Goal: Check status: Check status

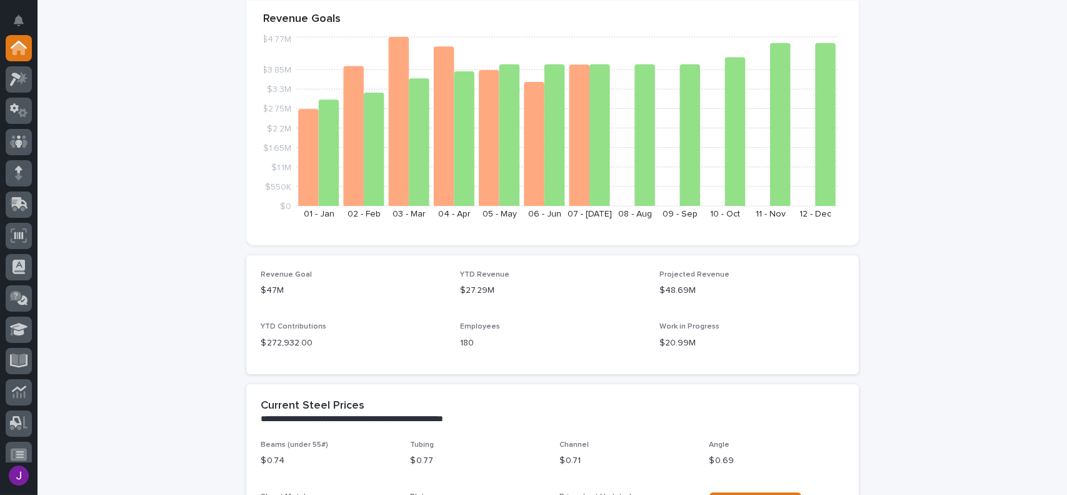
scroll to position [375, 0]
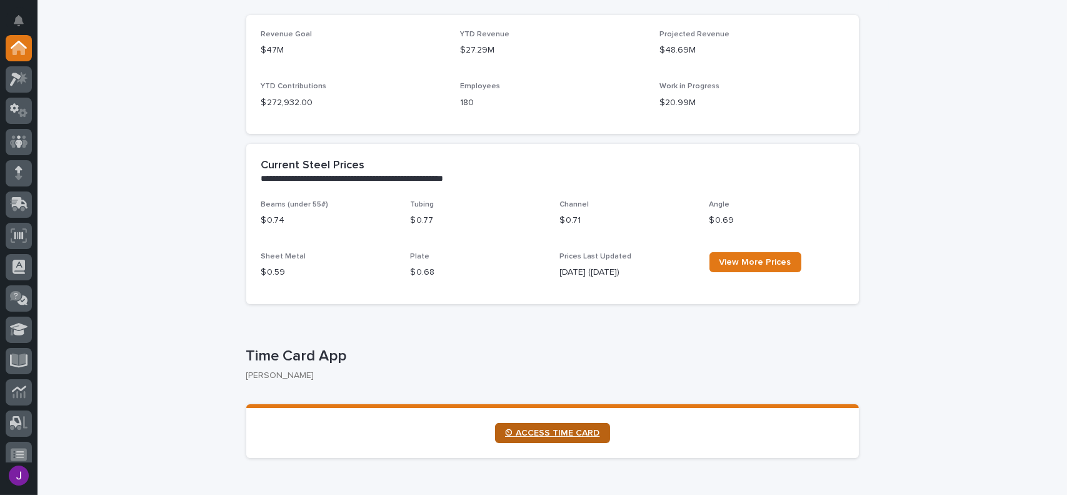
click at [557, 436] on span "⏲ ACCESS TIME CARD" at bounding box center [552, 432] width 95 height 9
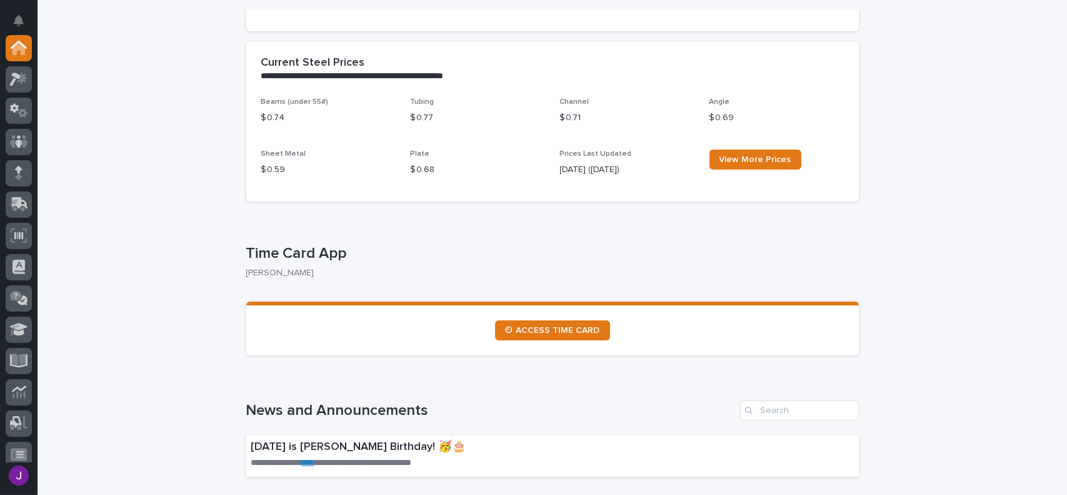
scroll to position [500, 0]
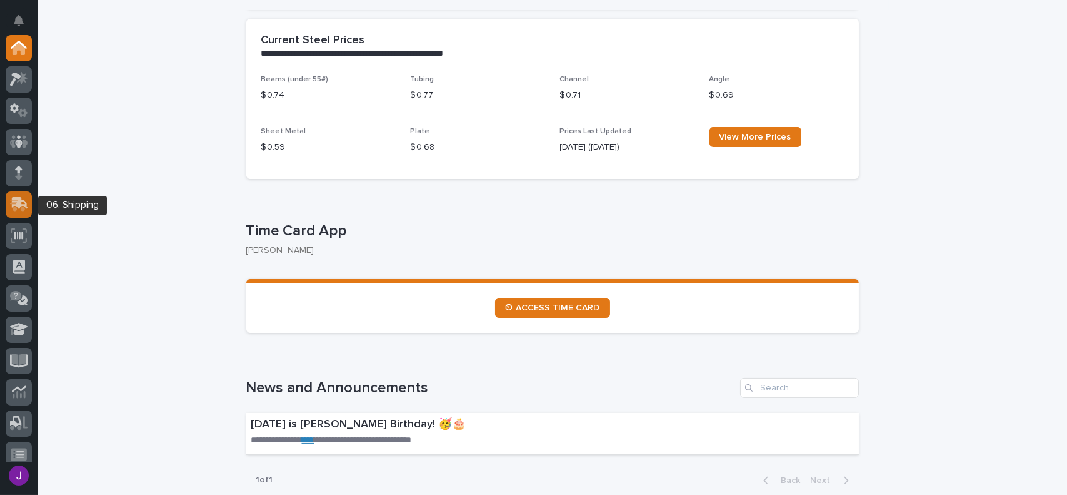
click at [23, 211] on div at bounding box center [19, 204] width 26 height 26
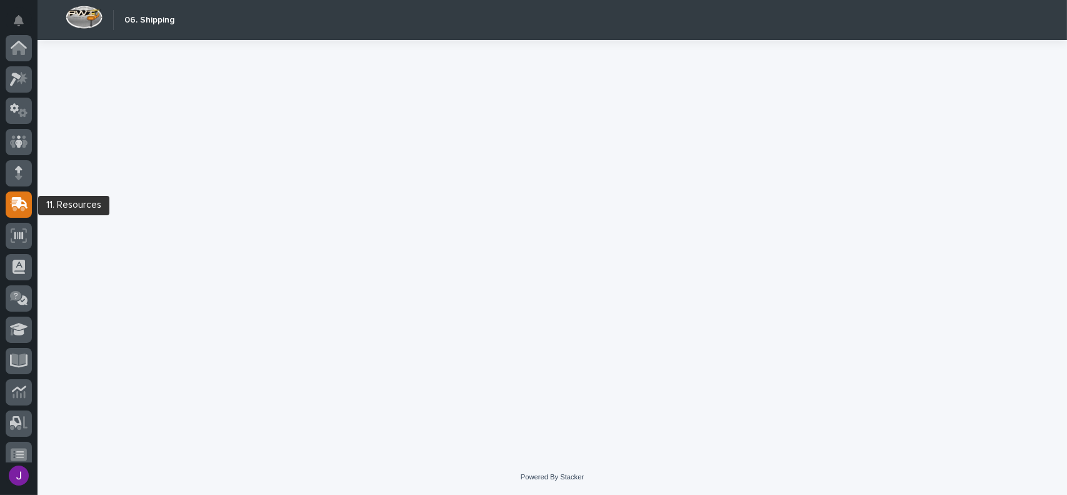
scroll to position [156, 0]
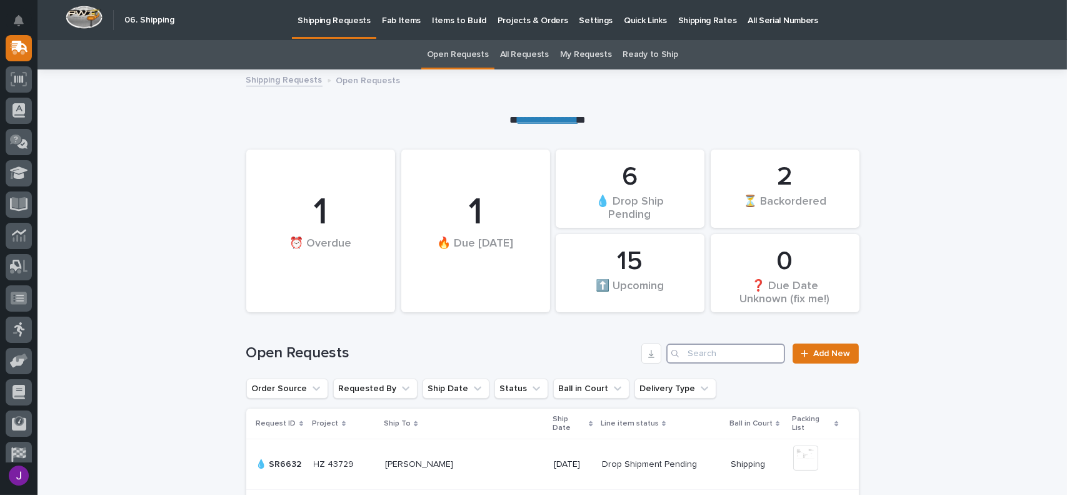
click at [703, 358] on input "Search" at bounding box center [726, 353] width 119 height 20
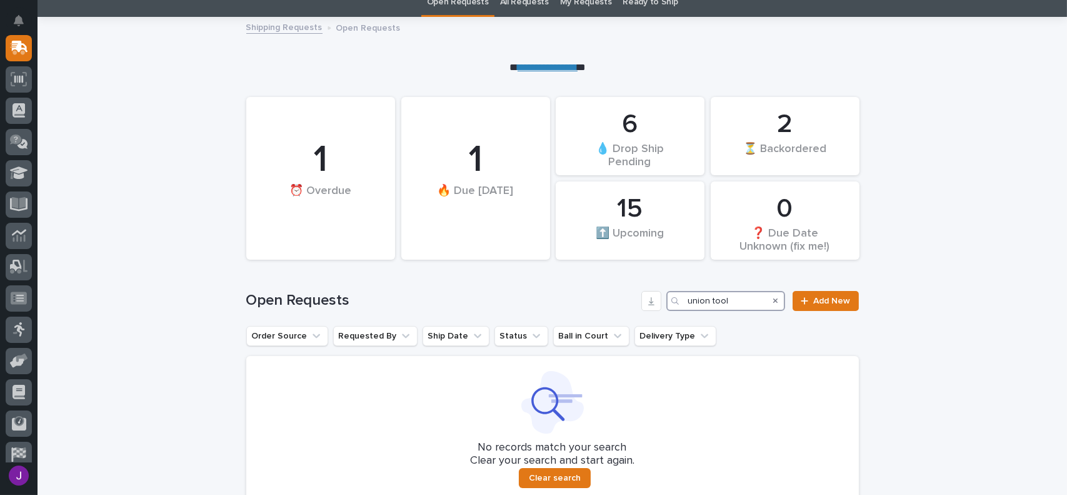
scroll to position [63, 0]
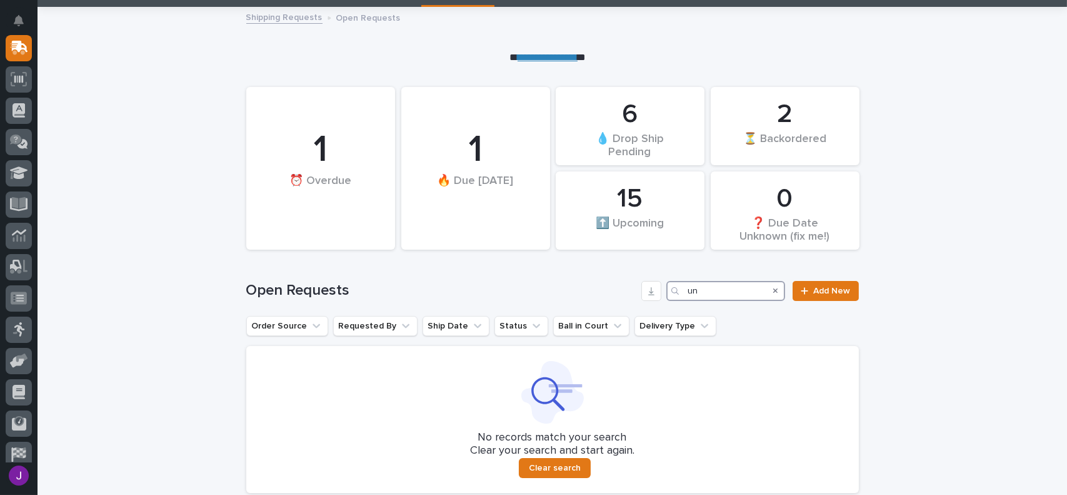
type input "u"
click at [742, 310] on div "Open Requests Add New" at bounding box center [552, 286] width 613 height 60
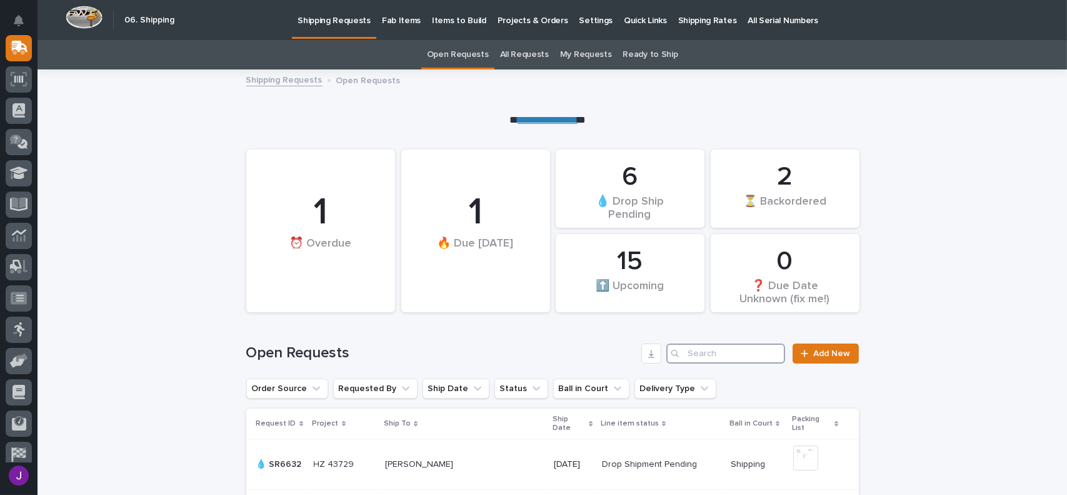
click at [694, 355] on input "Search" at bounding box center [726, 353] width 119 height 20
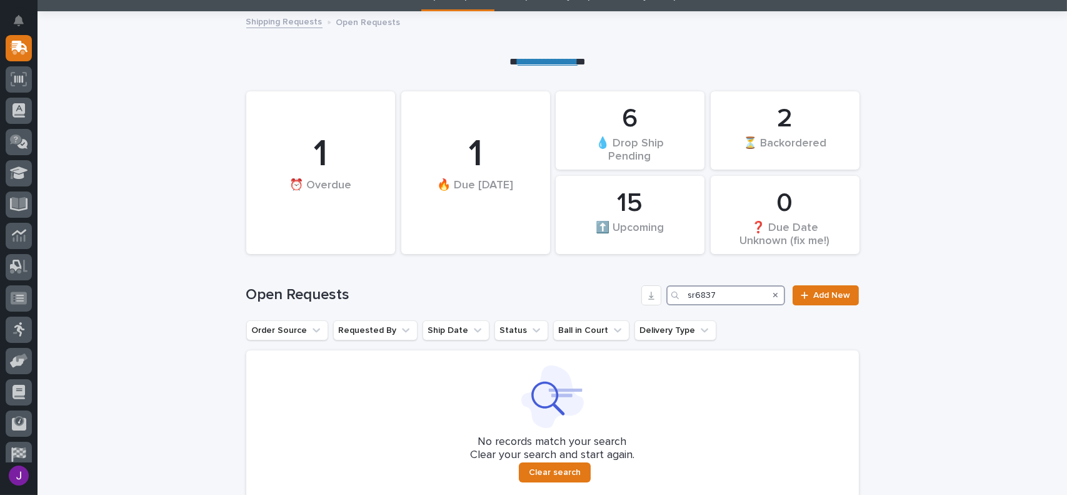
scroll to position [125, 0]
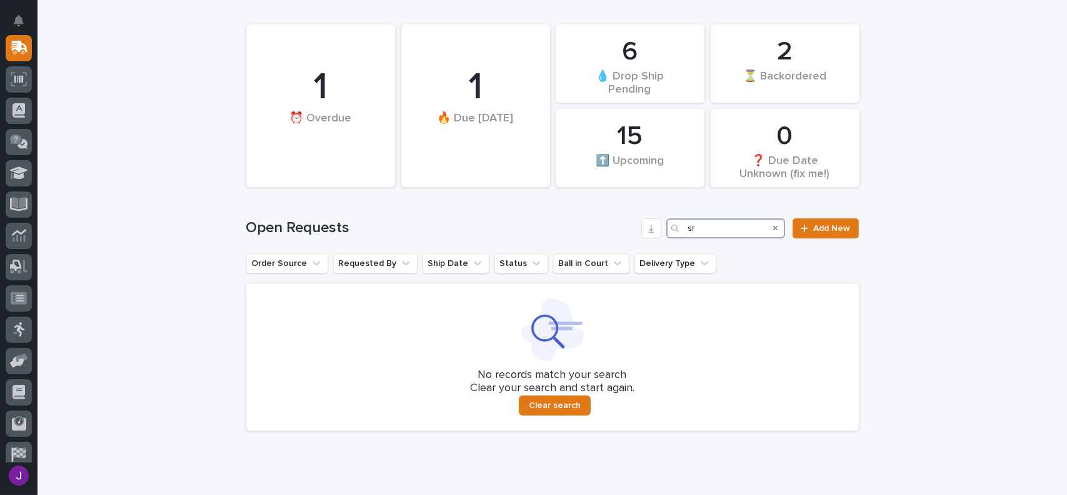
type input "s"
click at [582, 223] on h1 "Open Requests" at bounding box center [441, 228] width 391 height 18
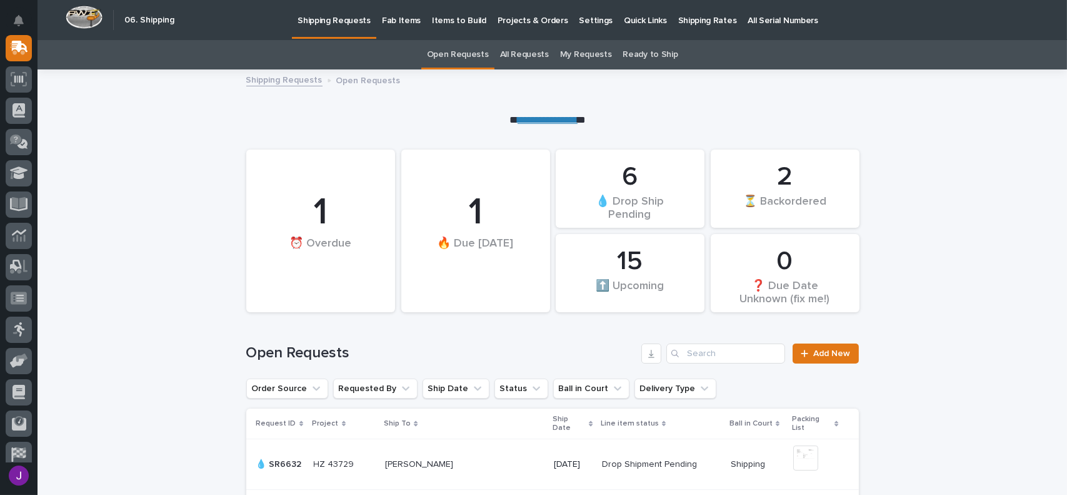
click at [510, 48] on link "All Requests" at bounding box center [524, 54] width 49 height 29
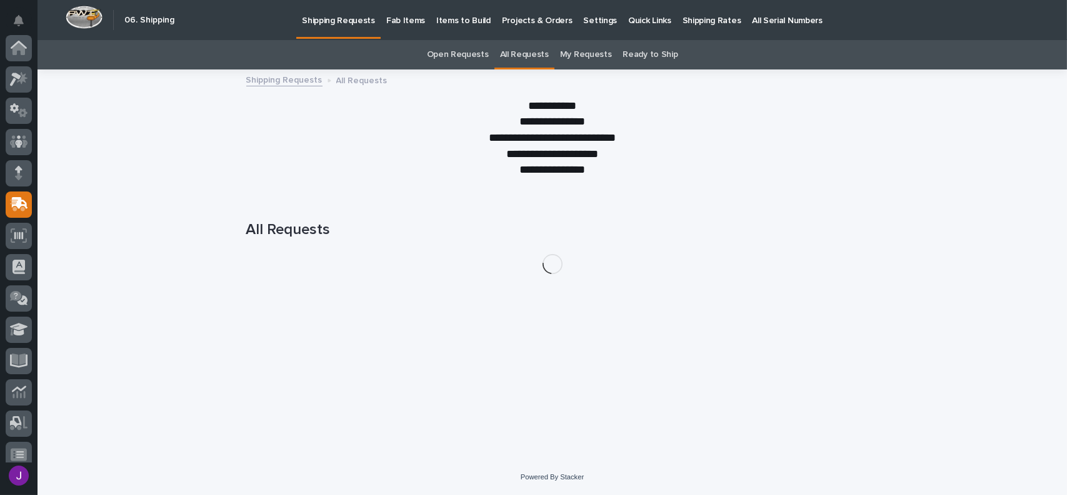
scroll to position [156, 0]
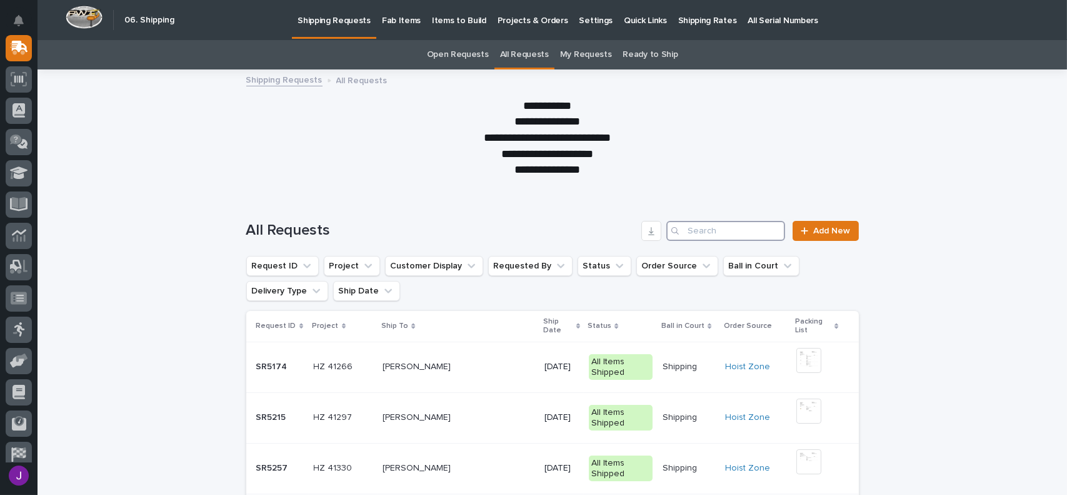
click at [693, 229] on input "Search" at bounding box center [726, 231] width 119 height 20
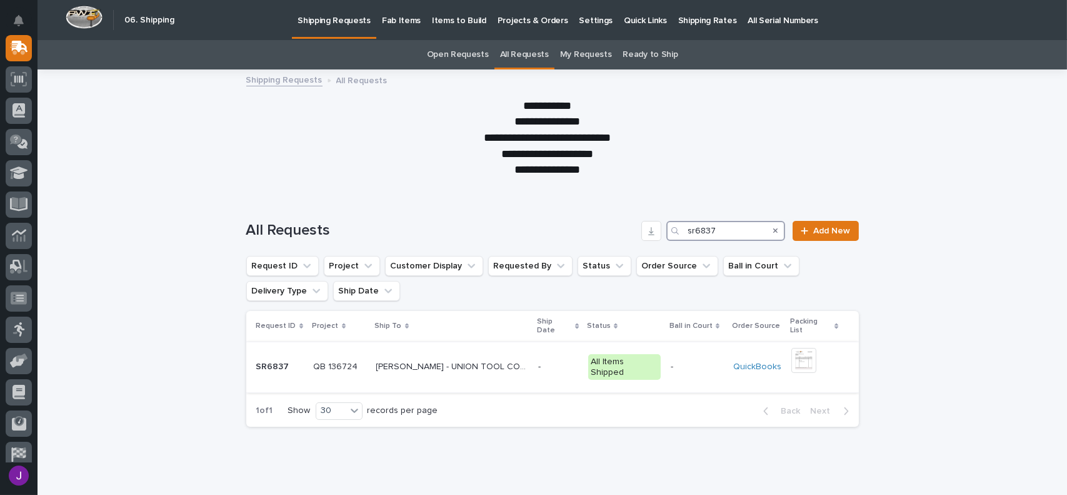
type input "sr6837"
click at [512, 368] on div "[PERSON_NAME] - UNION TOOL CORP [PERSON_NAME] - UNION TOOL CORP" at bounding box center [452, 366] width 153 height 21
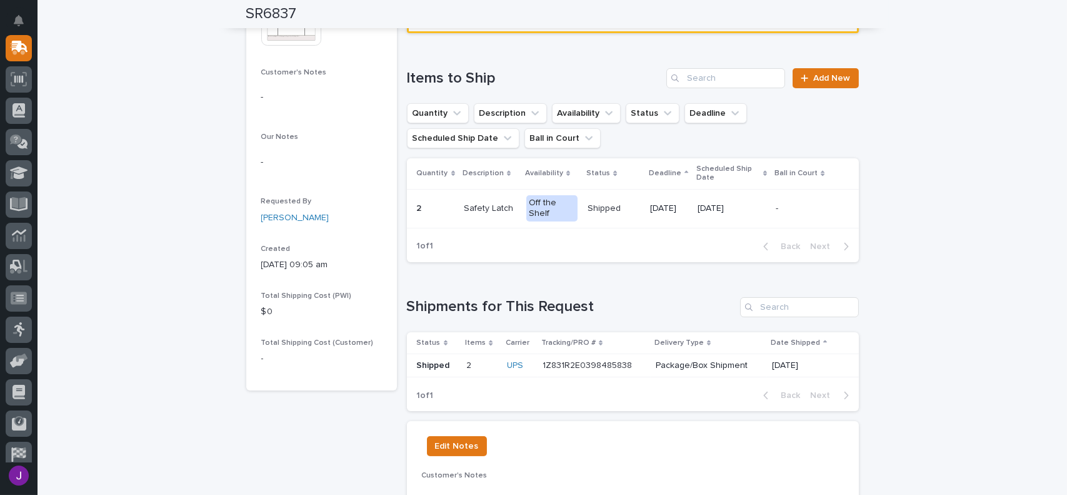
scroll to position [313, 0]
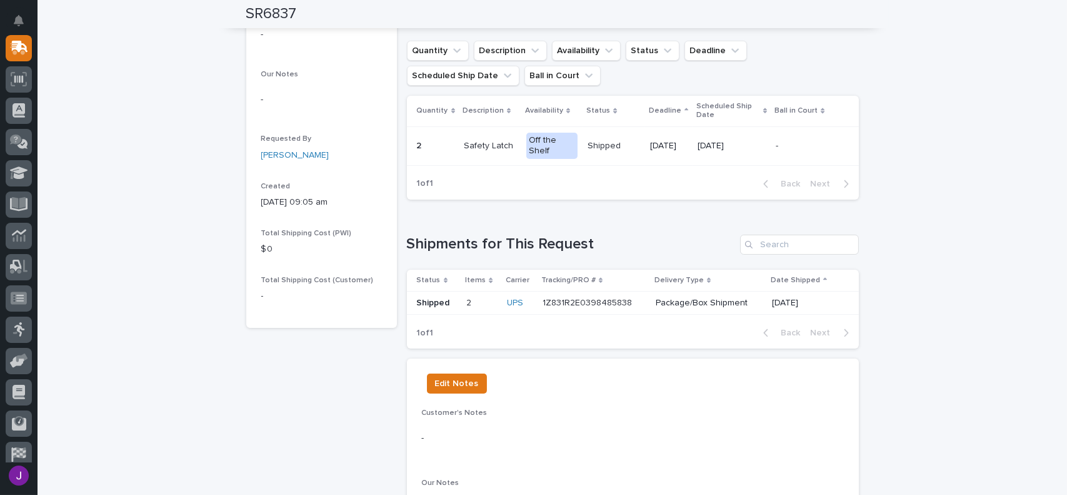
drag, startPoint x: 830, startPoint y: 305, endPoint x: 478, endPoint y: 305, distance: 352.7
click at [478, 305] on tr "Shipped 2 2 UPS 1Z831R2E0398485838 1Z831R2E0398485838 Package/Box Shipment [DAT…" at bounding box center [633, 302] width 452 height 23
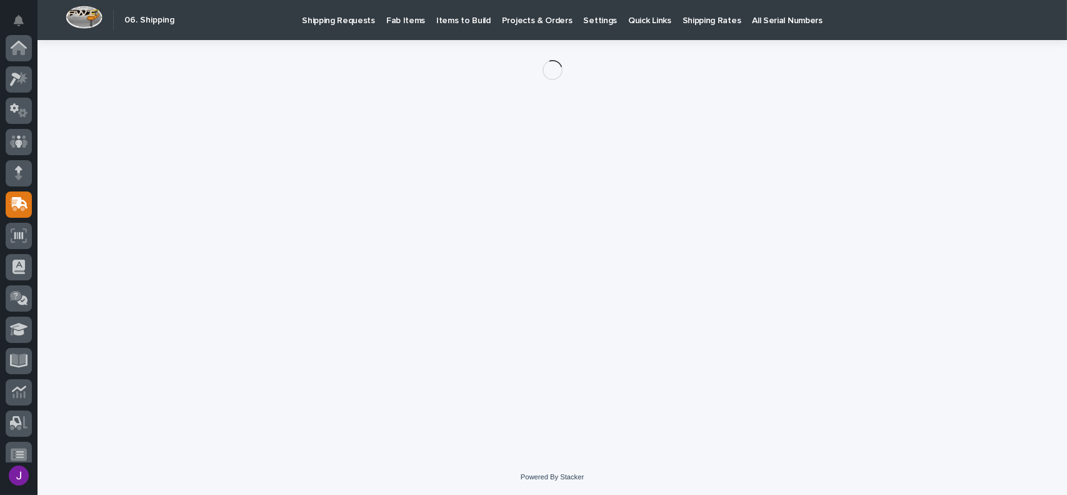
scroll to position [156, 0]
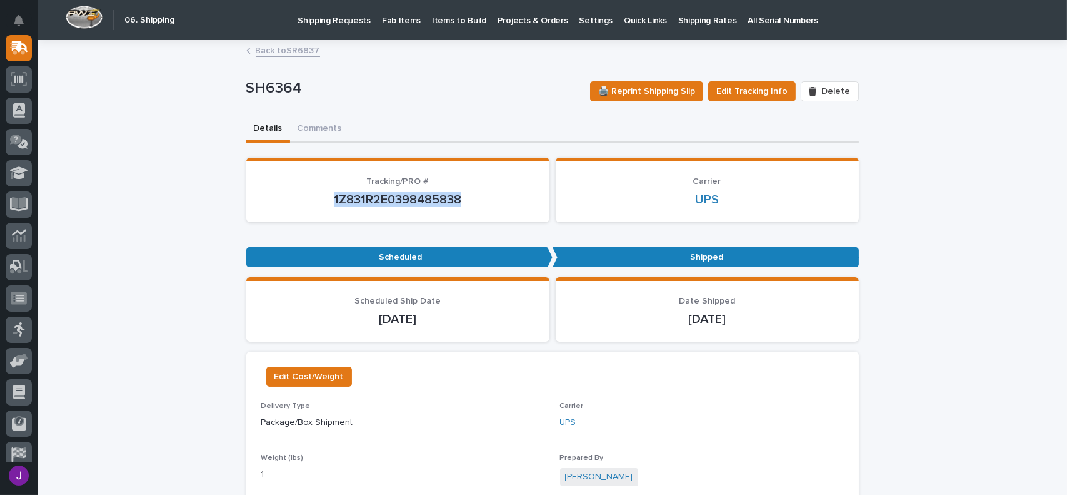
drag, startPoint x: 461, startPoint y: 197, endPoint x: 320, endPoint y: 216, distance: 142.6
click at [320, 216] on section "Tracking/PRO # 1Z831R2E0398485838" at bounding box center [397, 190] width 303 height 64
copy p "1Z831R2E0398485838"
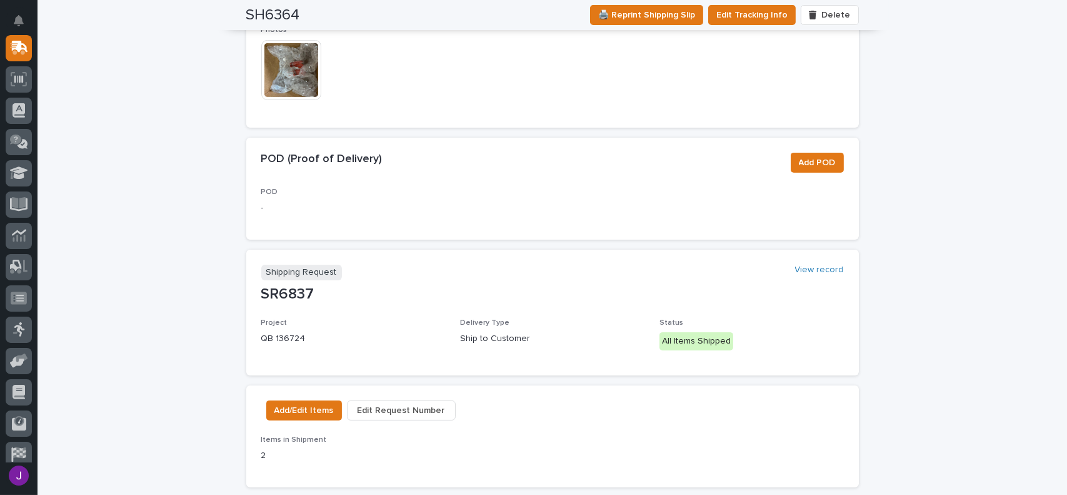
scroll to position [0, 0]
